Goal: Obtain resource: Download file/media

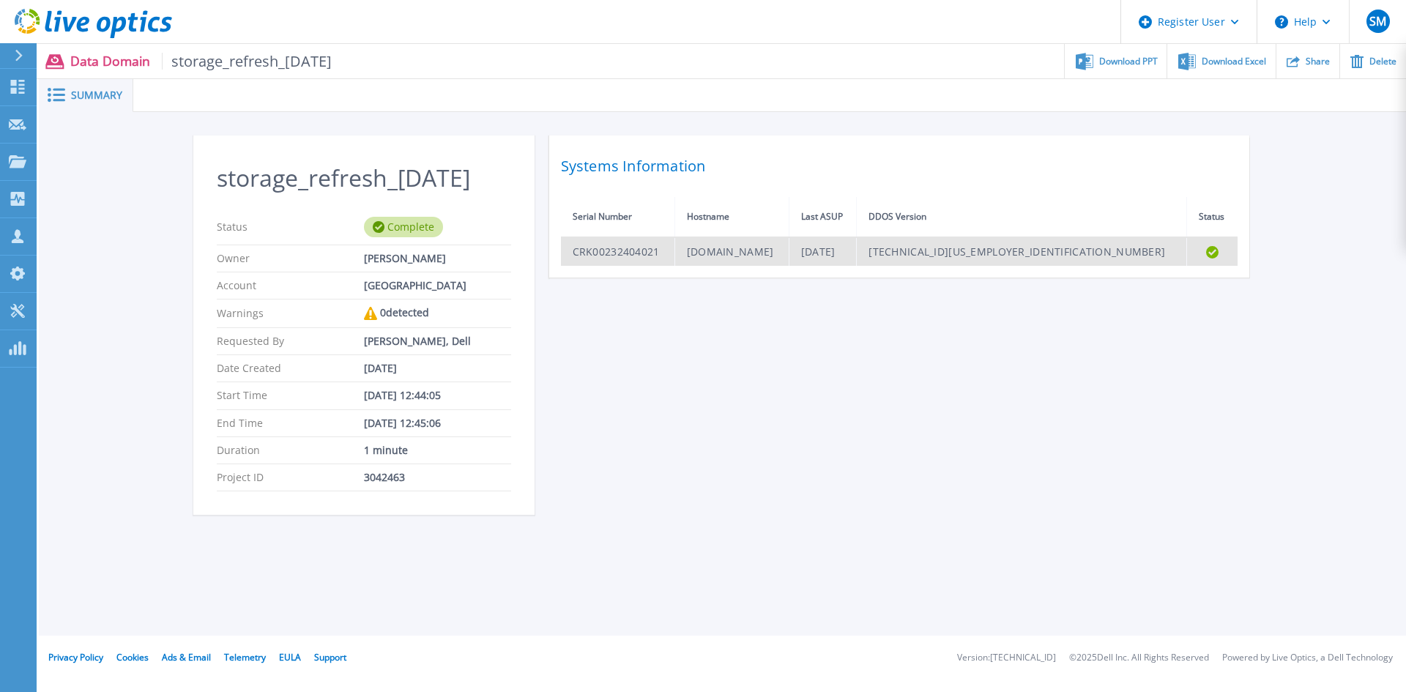
click at [611, 256] on td "CRK00232404021" at bounding box center [618, 251] width 114 height 29
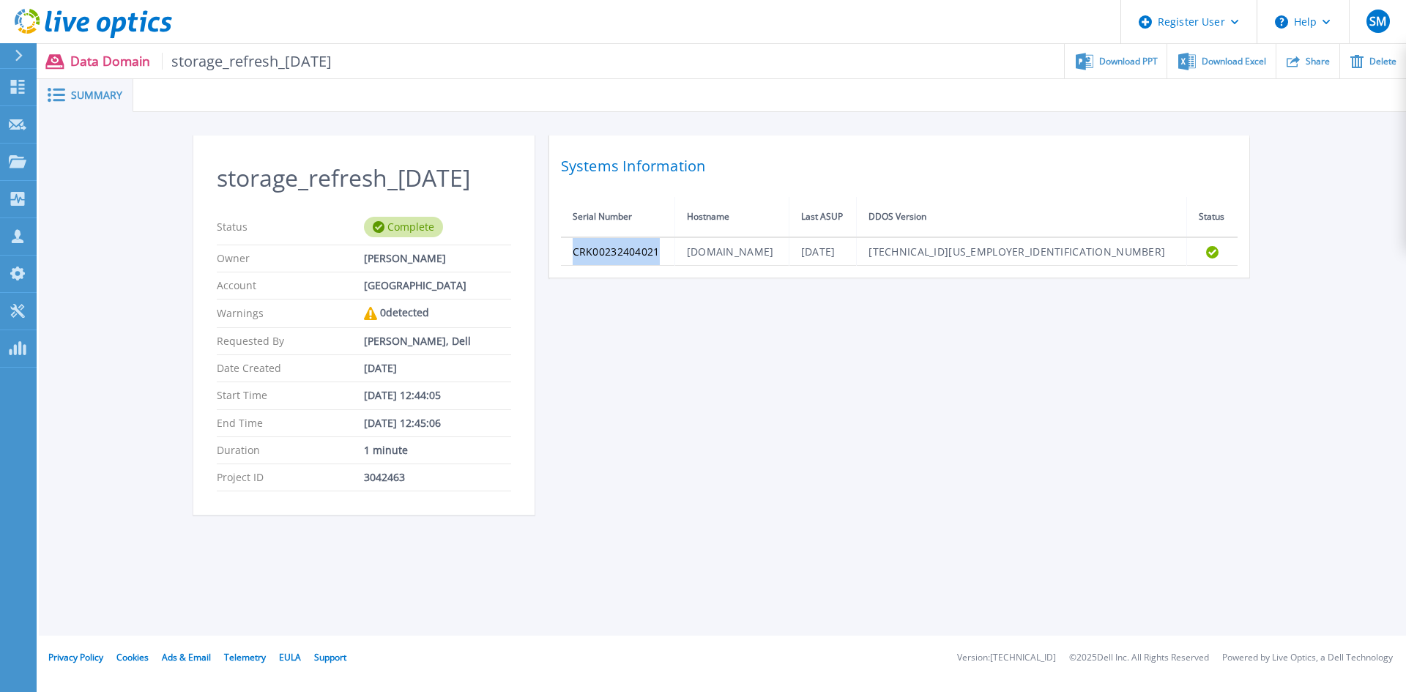
copy td "CRK00232404021"
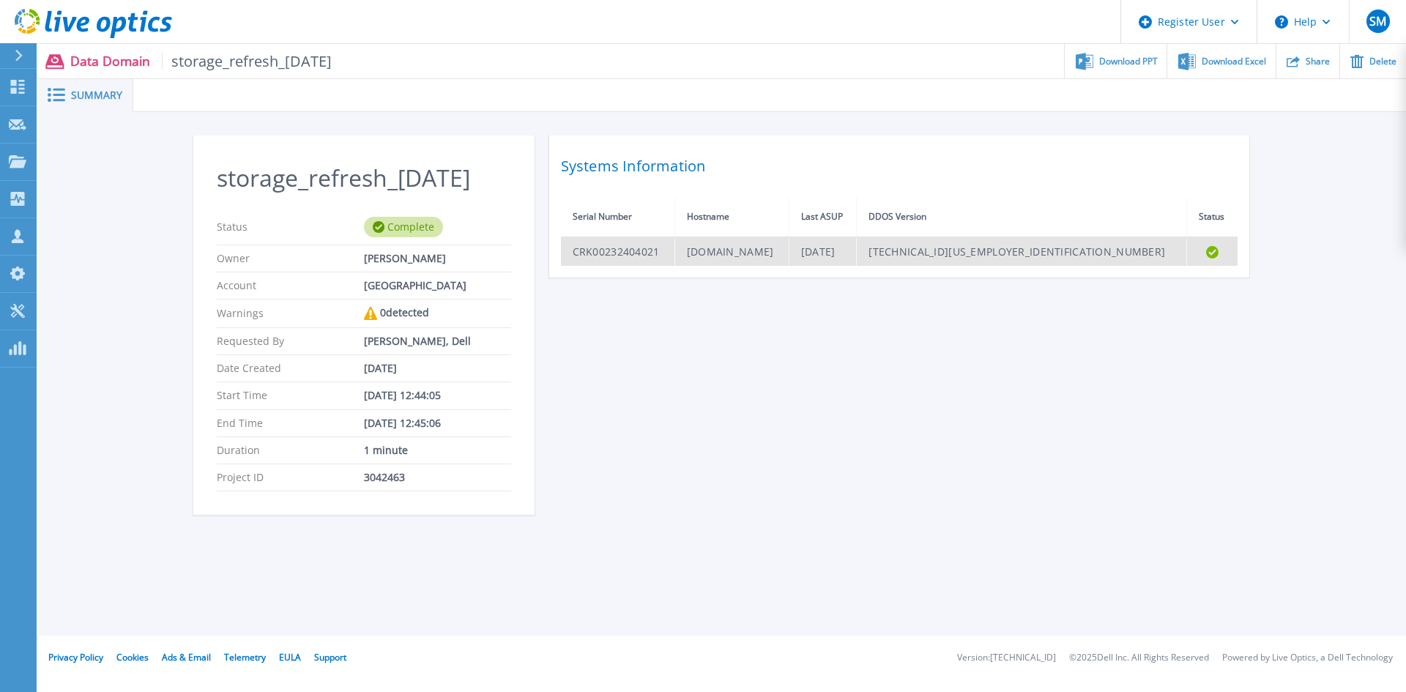
click at [756, 248] on td "[DOMAIN_NAME]" at bounding box center [731, 251] width 114 height 29
click at [756, 248] on td "dd2r.sanbc.man.ac.uk" at bounding box center [731, 251] width 114 height 29
copy td "dd2r.sanbc.man.ac.uk"
drag, startPoint x: 565, startPoint y: 218, endPoint x: 1223, endPoint y: 253, distance: 659.1
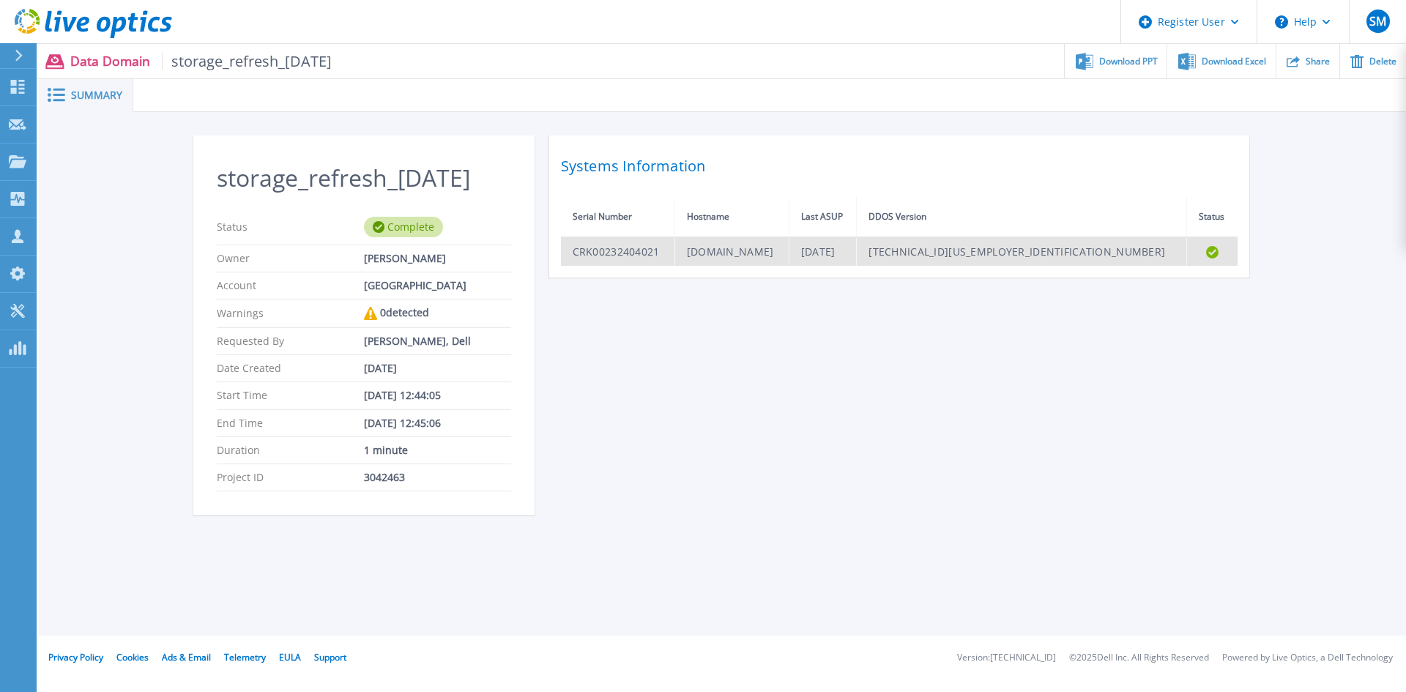
click at [1223, 253] on table "Serial Number Hostname Last ASUP DDOS Version Status CRK00232404021 dd2r.sanbc.…" at bounding box center [899, 231] width 677 height 69
copy thead
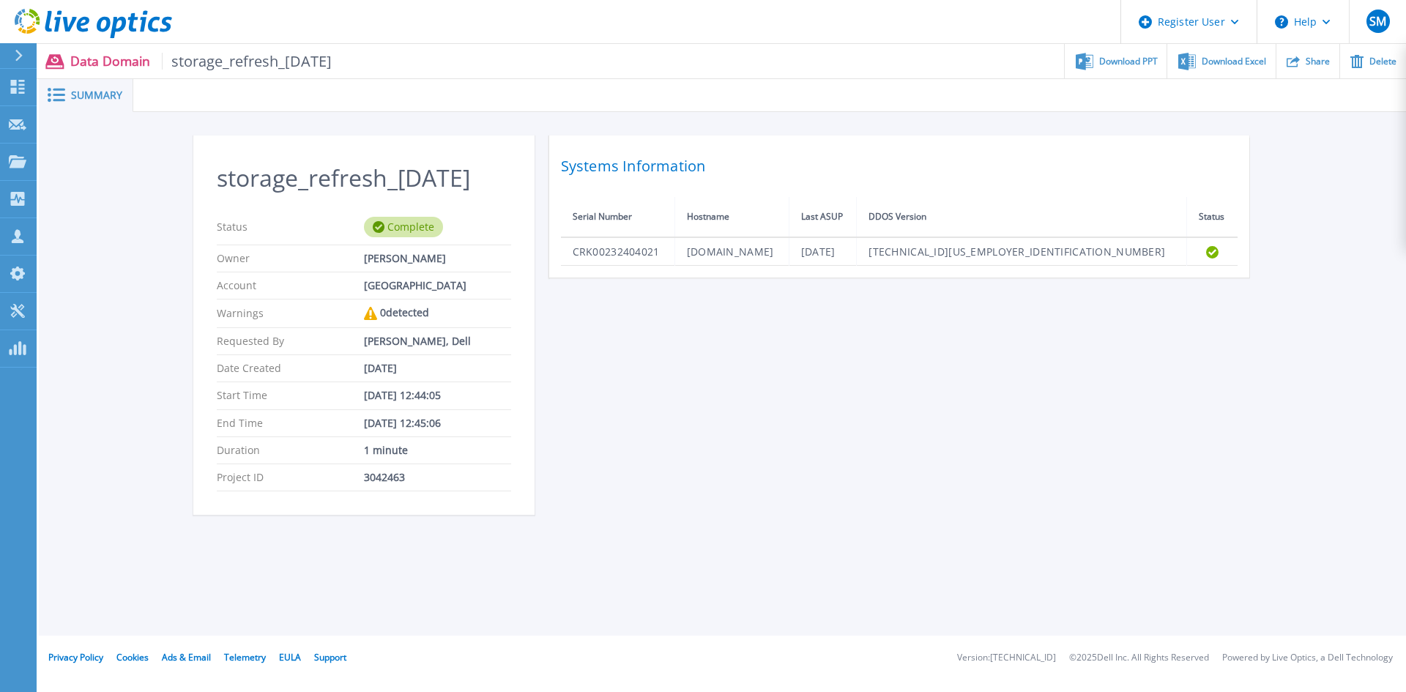
click at [648, 488] on div "storage_refresh_2025-09-05 Status Complete Owner John Wright Account university…" at bounding box center [722, 333] width 1059 height 397
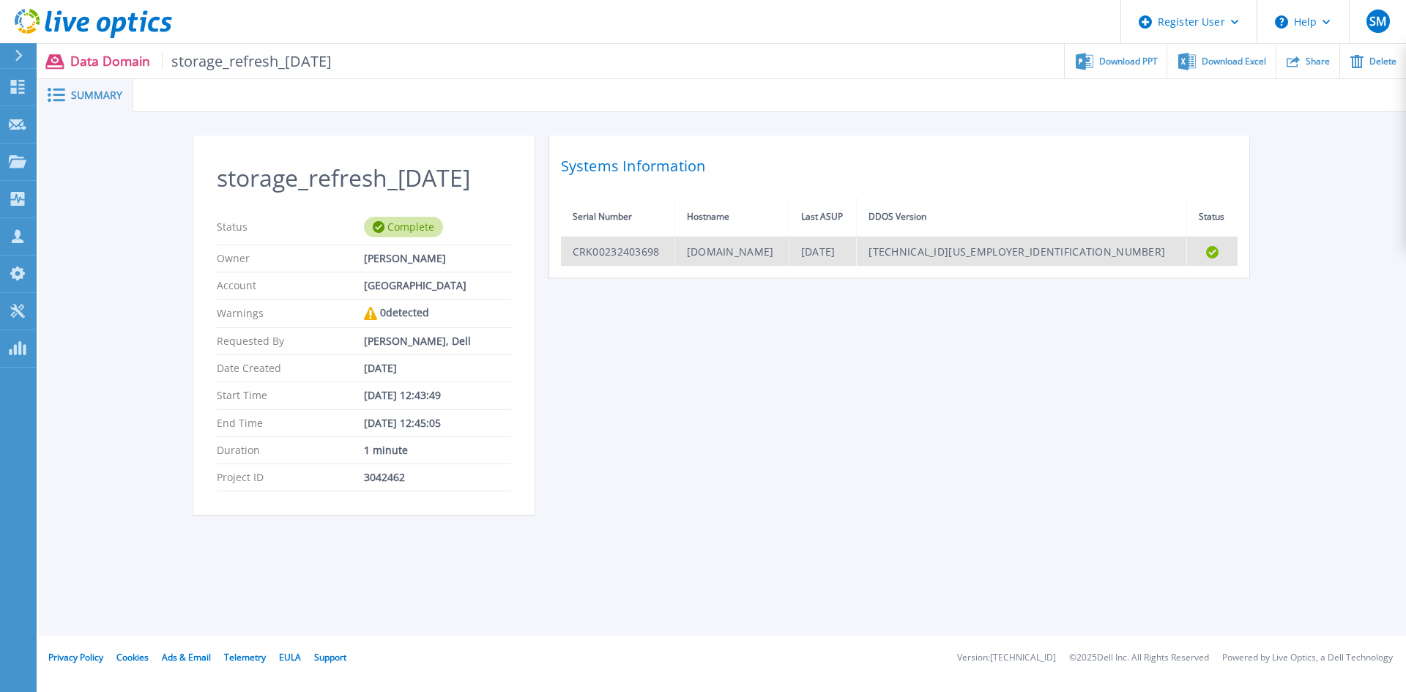
click at [624, 244] on td "CRK00232403698" at bounding box center [618, 251] width 114 height 29
click at [774, 263] on td "dd2j.sanbc.man.ac.uk" at bounding box center [731, 251] width 114 height 29
click at [772, 256] on td "dd2j.sanbc.man.ac.uk" at bounding box center [731, 251] width 114 height 29
click at [857, 252] on td "Fri Sep 5 06:57:50 UTC 2025" at bounding box center [823, 251] width 68 height 29
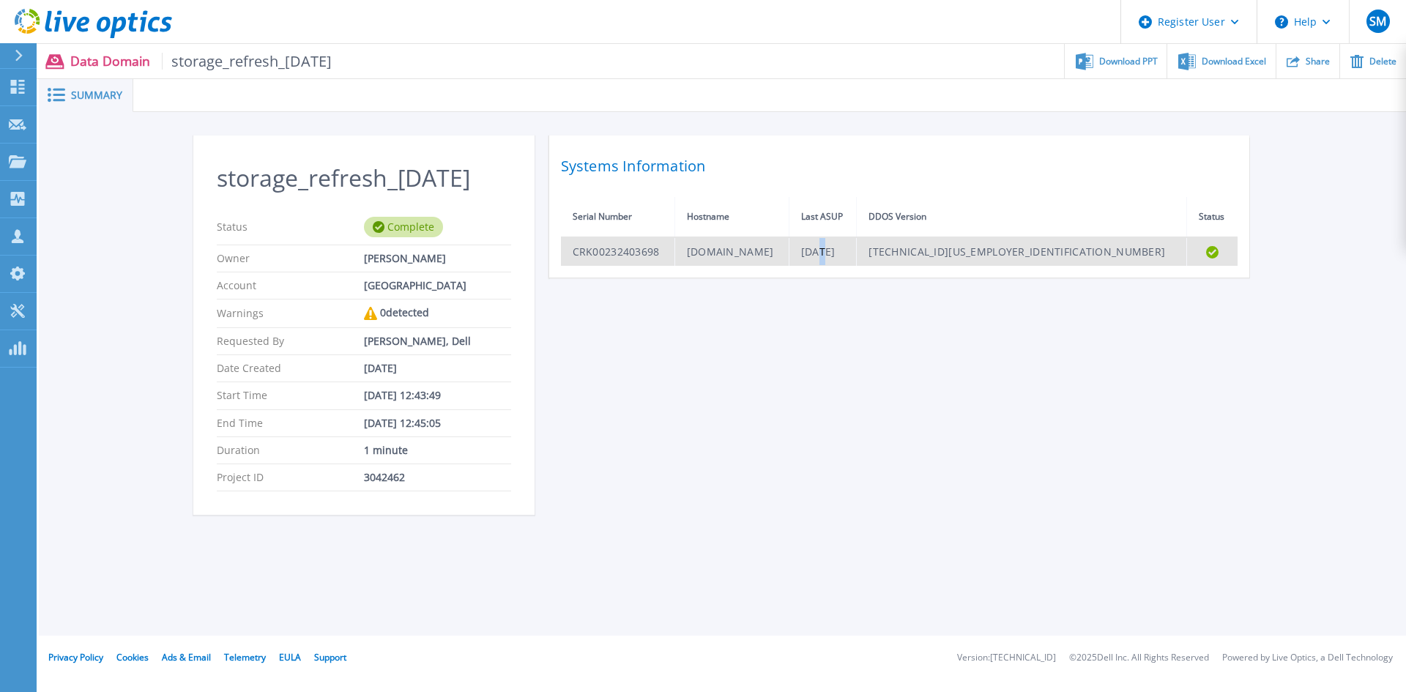
click at [857, 252] on td "Fri Sep 5 06:57:50 UTC 2025" at bounding box center [823, 251] width 68 height 29
click at [619, 253] on td "CRK00232403698" at bounding box center [618, 251] width 114 height 29
click at [665, 255] on td "CRK00232403698" at bounding box center [618, 251] width 114 height 29
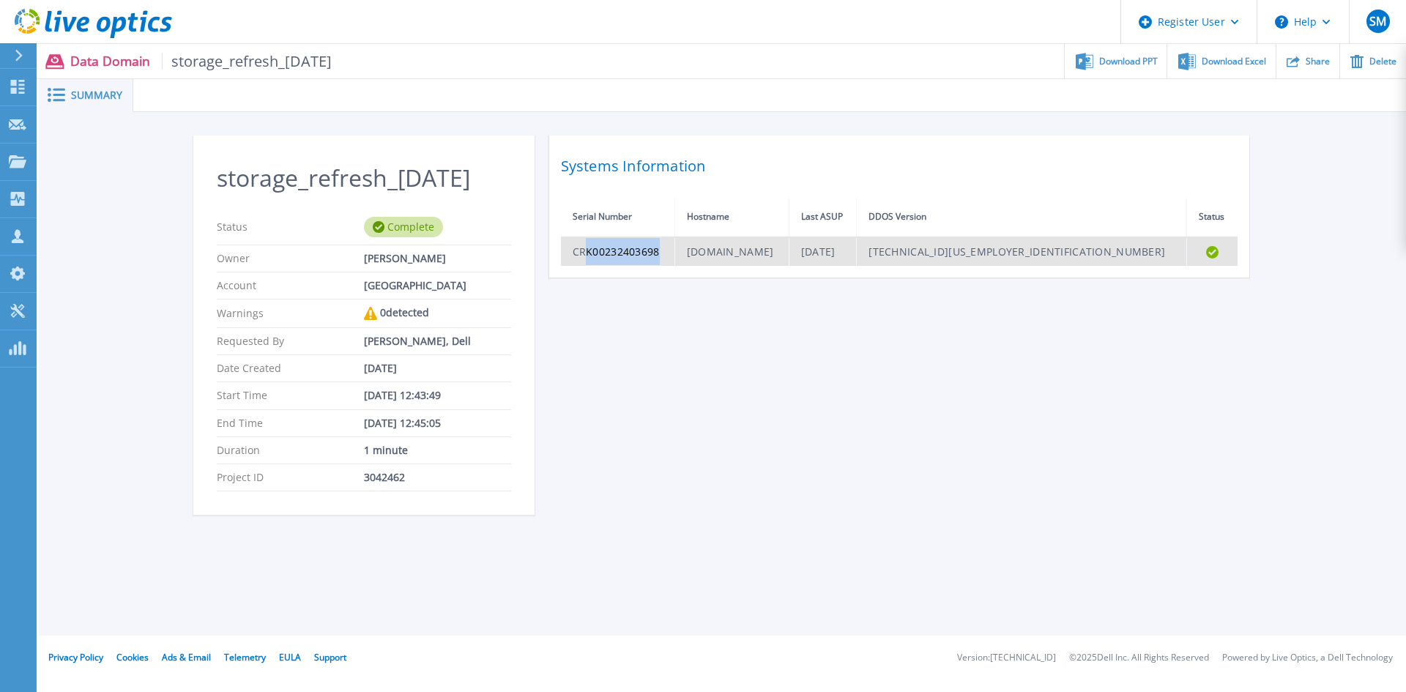
drag, startPoint x: 673, startPoint y: 248, endPoint x: 581, endPoint y: 250, distance: 91.5
click at [581, 250] on td "CRK00232403698" at bounding box center [618, 251] width 114 height 29
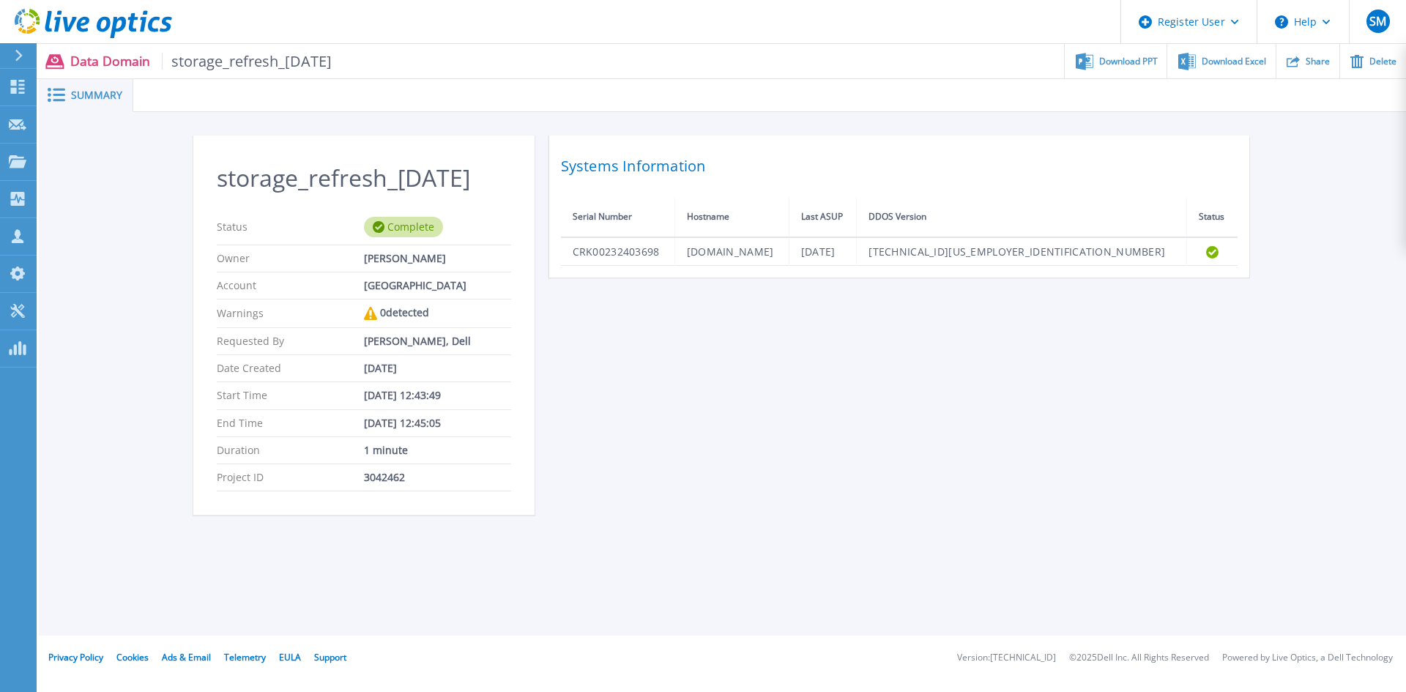
click at [1156, 361] on div "storage_refresh_2025-09-05 Status Complete Owner John Wright Account university…" at bounding box center [722, 333] width 1059 height 397
drag, startPoint x: 563, startPoint y: 164, endPoint x: 1262, endPoint y: 260, distance: 705.8
click at [1262, 260] on div "storage_refresh_2025-09-05 Status Complete Owner John Wright Account university…" at bounding box center [722, 333] width 1367 height 442
copy h2 "Systems Information"
click at [759, 365] on div "storage_refresh_2025-09-05 Status Complete Owner John Wright Account university…" at bounding box center [722, 333] width 1059 height 397
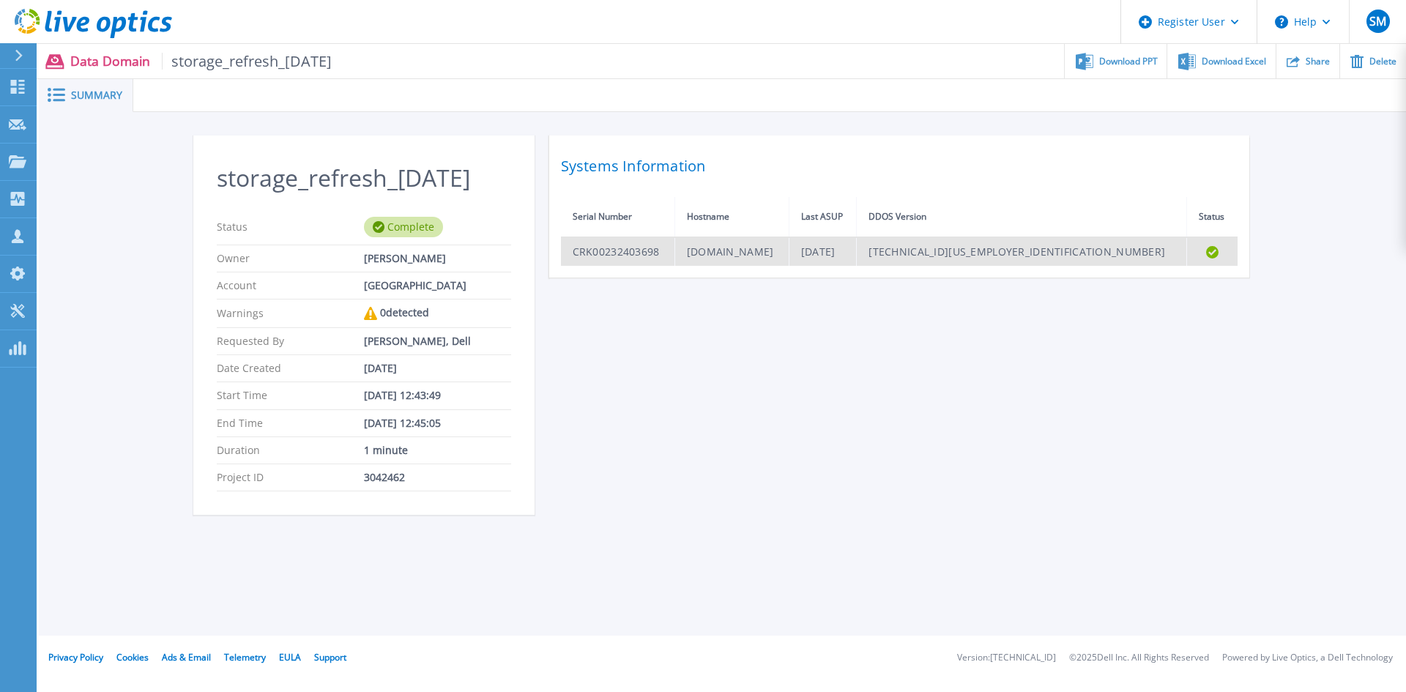
drag, startPoint x: 568, startPoint y: 217, endPoint x: 1216, endPoint y: 251, distance: 648.9
click at [1216, 251] on table "Serial Number Hostname Last ASUP DDOS Version Status CRK00232403698 dd2j.sanbc.…" at bounding box center [899, 231] width 677 height 69
copy thead
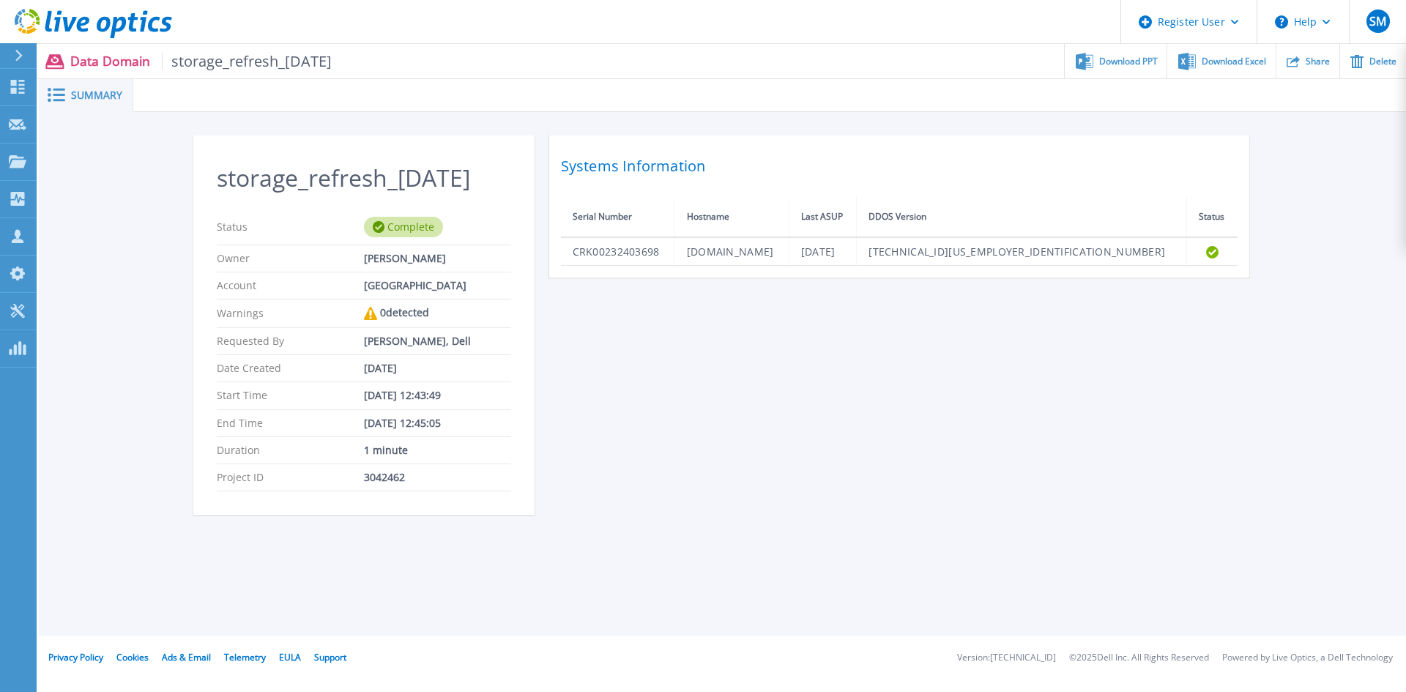
click at [1190, 119] on div "storage_refresh_2025-09-05 Status Complete Owner John Wright Account university…" at bounding box center [722, 333] width 1367 height 442
click at [1101, 59] on span "Download PPT" at bounding box center [1128, 60] width 59 height 9
click at [1353, 172] on div "storage_refresh_2025-09-05 Status Complete Owner John Wright Account university…" at bounding box center [722, 333] width 1367 height 442
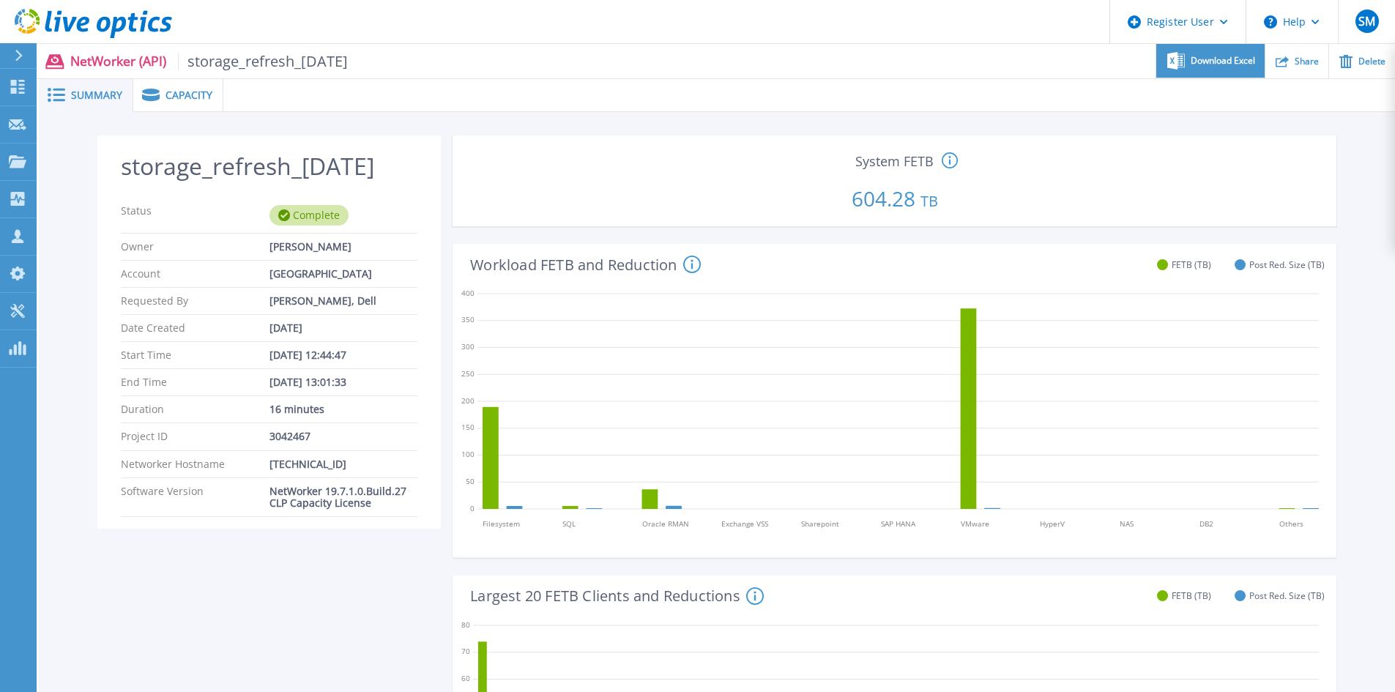
click at [1206, 56] on span "Download Excel" at bounding box center [1223, 60] width 64 height 9
